Goal: Task Accomplishment & Management: Use online tool/utility

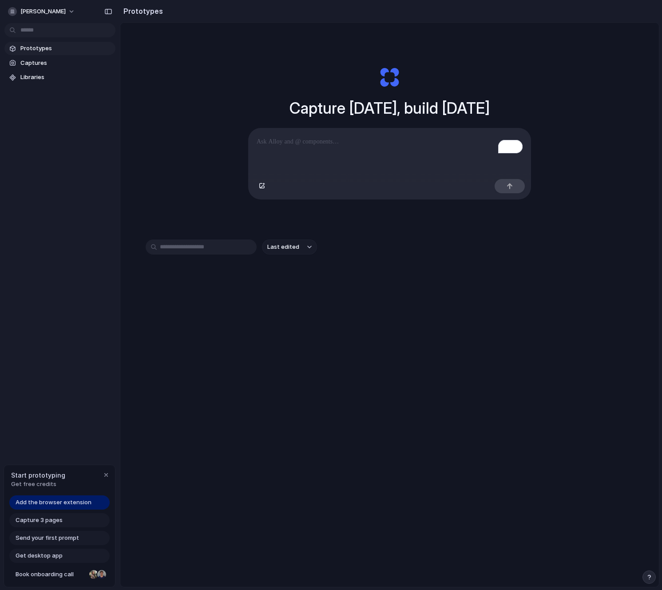
click at [212, 249] on input "text" at bounding box center [201, 246] width 111 height 15
click at [210, 212] on div "Capture [DATE], build [DATE] Clone web app Clone screenshot Start from existing…" at bounding box center [389, 328] width 539 height 611
click at [385, 138] on p "To enrich screen reader interactions, please activate Accessibility in Grammarl…" at bounding box center [390, 141] width 266 height 11
click at [505, 190] on button "button" at bounding box center [510, 186] width 30 height 14
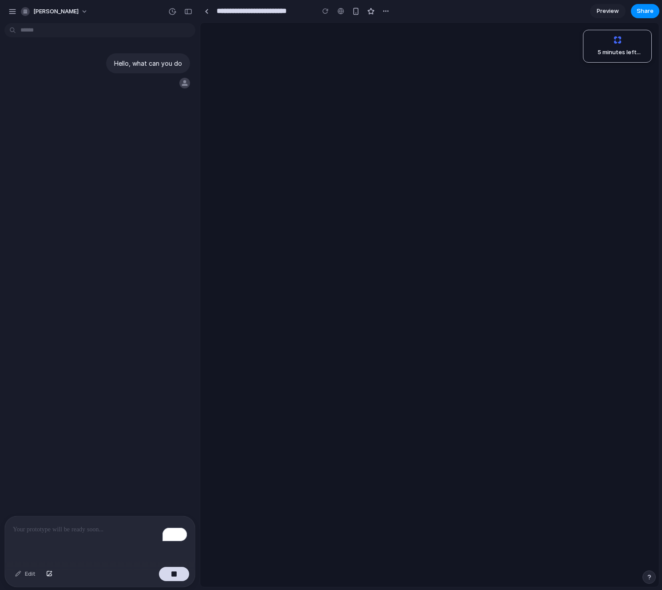
click at [622, 51] on span "5 minutes left ..." at bounding box center [616, 52] width 50 height 9
click at [175, 574] on div "button" at bounding box center [174, 573] width 6 height 6
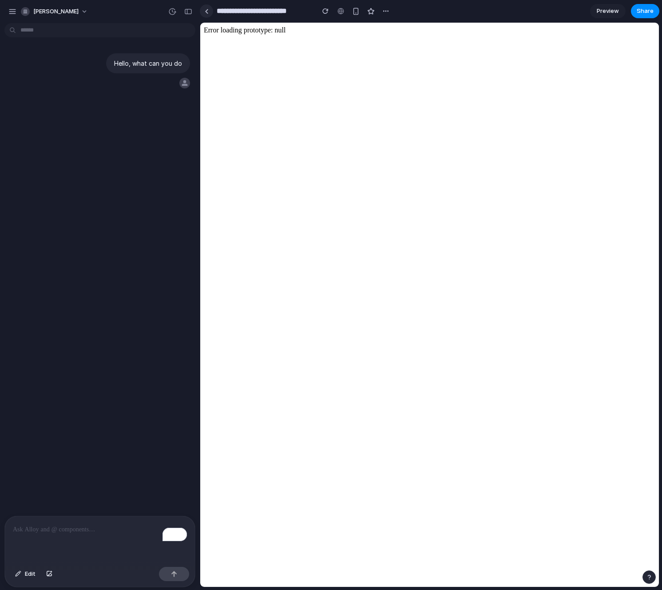
click at [203, 16] on link at bounding box center [206, 10] width 13 height 13
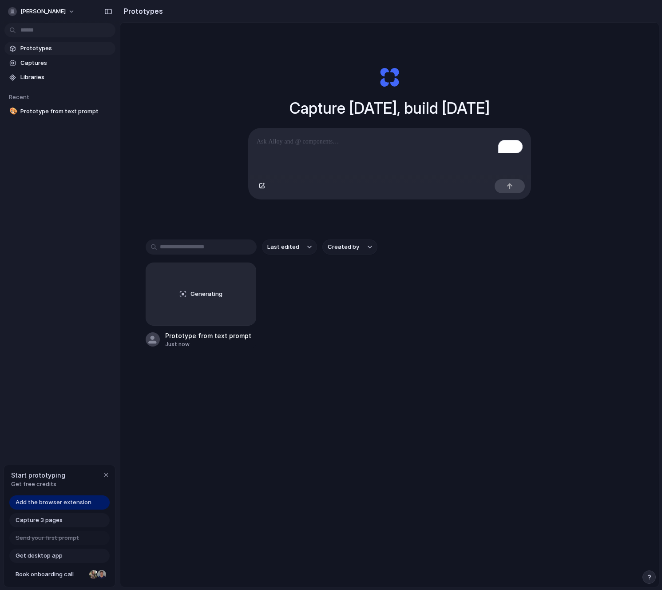
click at [55, 46] on span "Prototypes" at bounding box center [65, 48] width 91 height 9
click at [56, 75] on span "Libraries" at bounding box center [65, 77] width 91 height 9
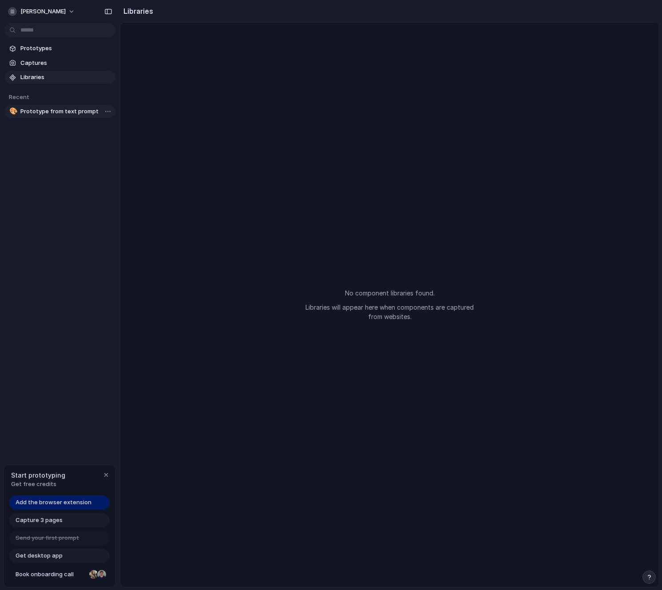
click at [51, 111] on span "Prototype from text prompt" at bounding box center [65, 111] width 91 height 9
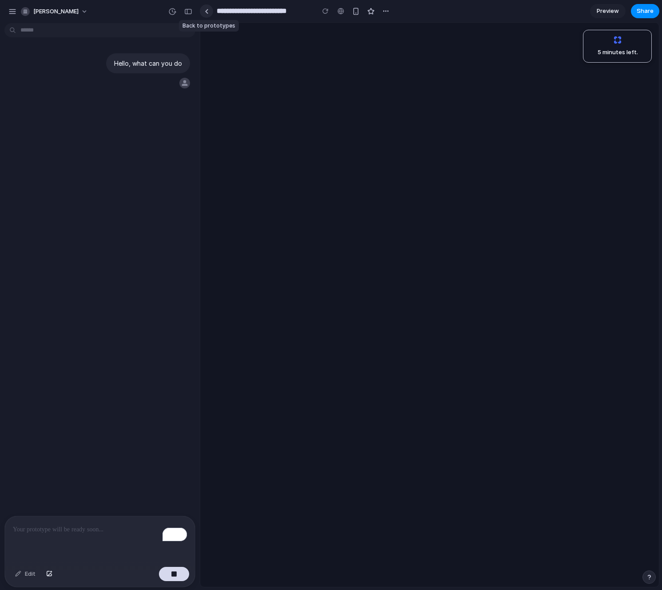
click at [206, 11] on div at bounding box center [207, 11] width 4 height 5
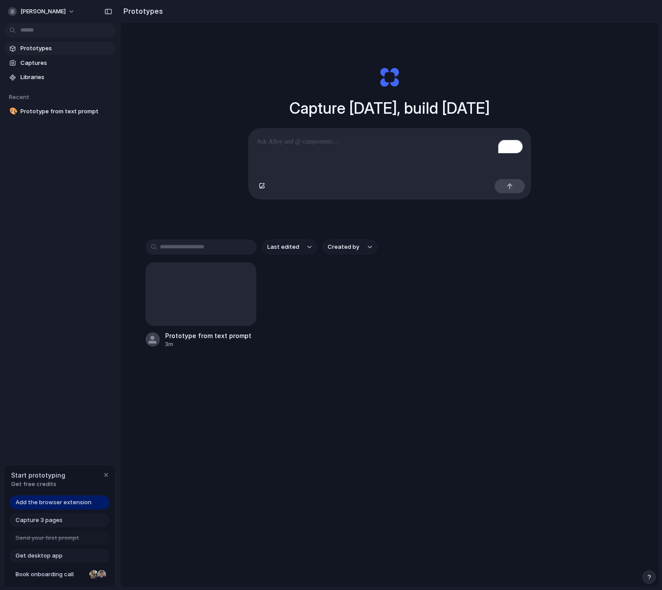
click at [85, 504] on span "Add the browser extension" at bounding box center [54, 502] width 76 height 9
click at [166, 325] on div at bounding box center [201, 293] width 111 height 63
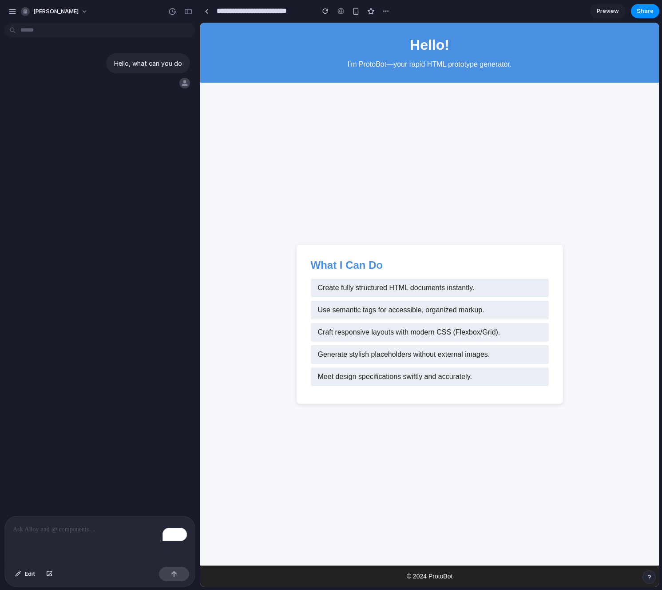
click at [423, 186] on main "What I Can Do Create fully structured HTML documents instantly. Use semantic ta…" at bounding box center [429, 324] width 459 height 483
click at [370, 137] on main "What I Can Do Create fully structured HTML documents instantly. Use semantic ta…" at bounding box center [429, 324] width 459 height 483
